Goal: Task Accomplishment & Management: Use online tool/utility

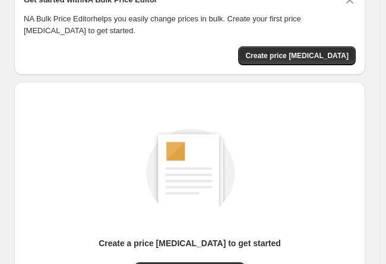
scroll to position [119, 0]
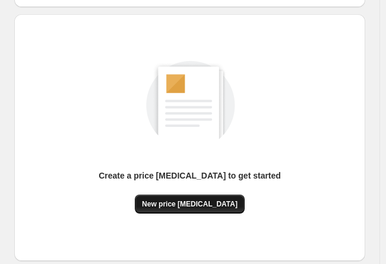
click at [206, 201] on span "New price [MEDICAL_DATA]" at bounding box center [190, 205] width 96 height 10
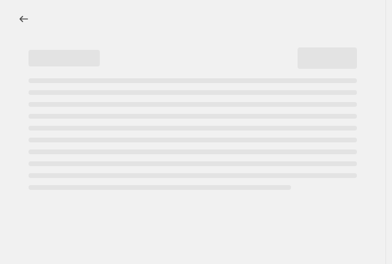
select select "percentage"
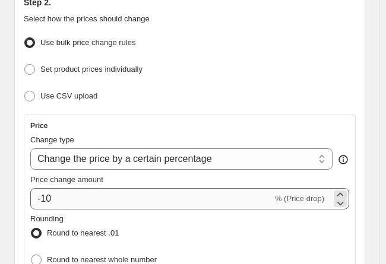
scroll to position [178, 0]
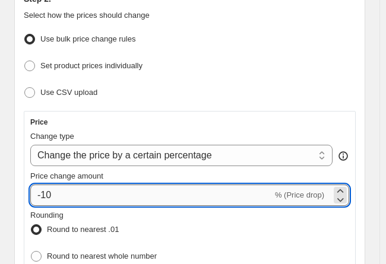
click at [103, 195] on input "-10" at bounding box center [151, 195] width 242 height 21
type input "-1"
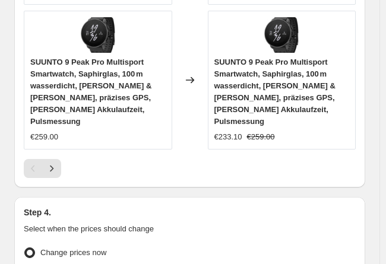
scroll to position [1661, 0]
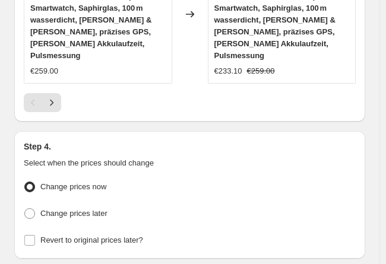
type input "-30"
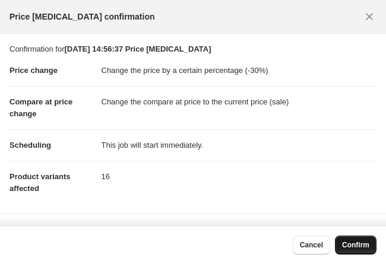
click at [360, 247] on span "Confirm" at bounding box center [355, 246] width 27 height 10
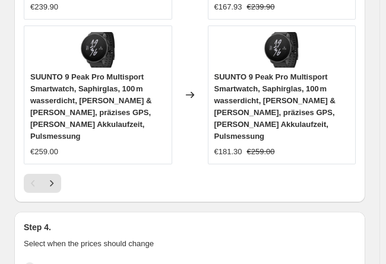
select select "percentage"
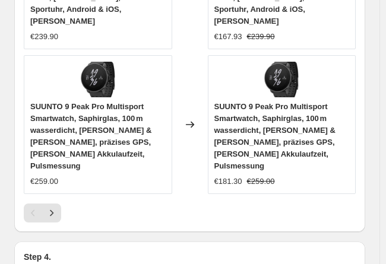
scroll to position [0, 0]
